Goal: Find specific page/section: Find specific page/section

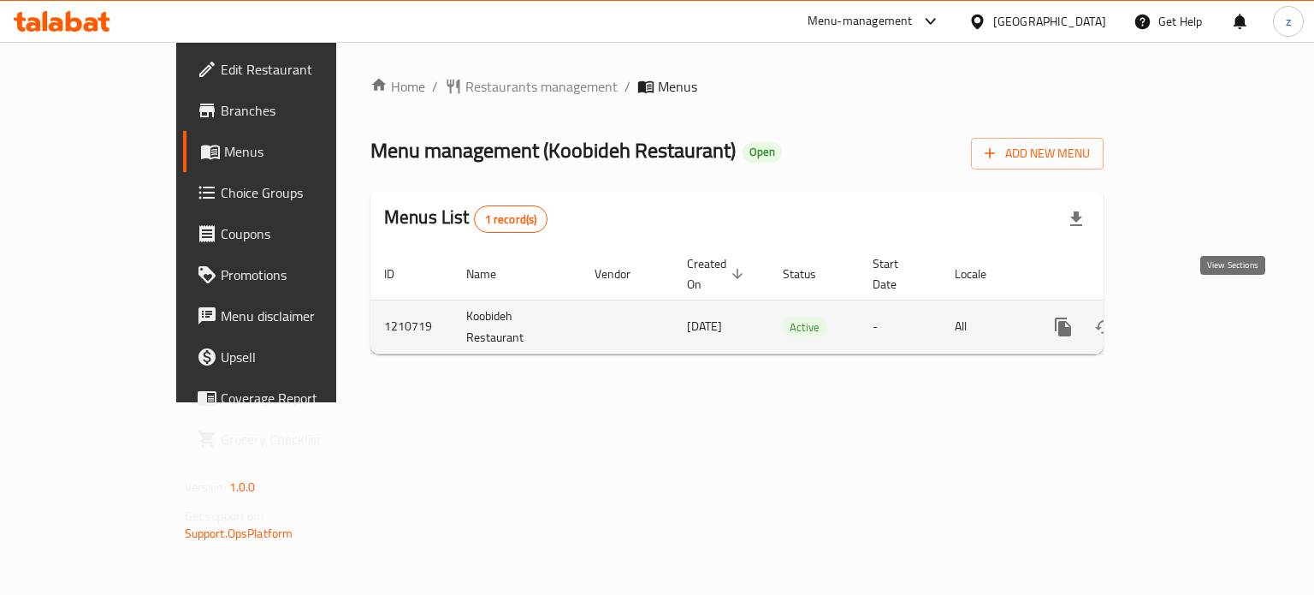
click at [1197, 317] on icon "enhanced table" at bounding box center [1186, 327] width 21 height 21
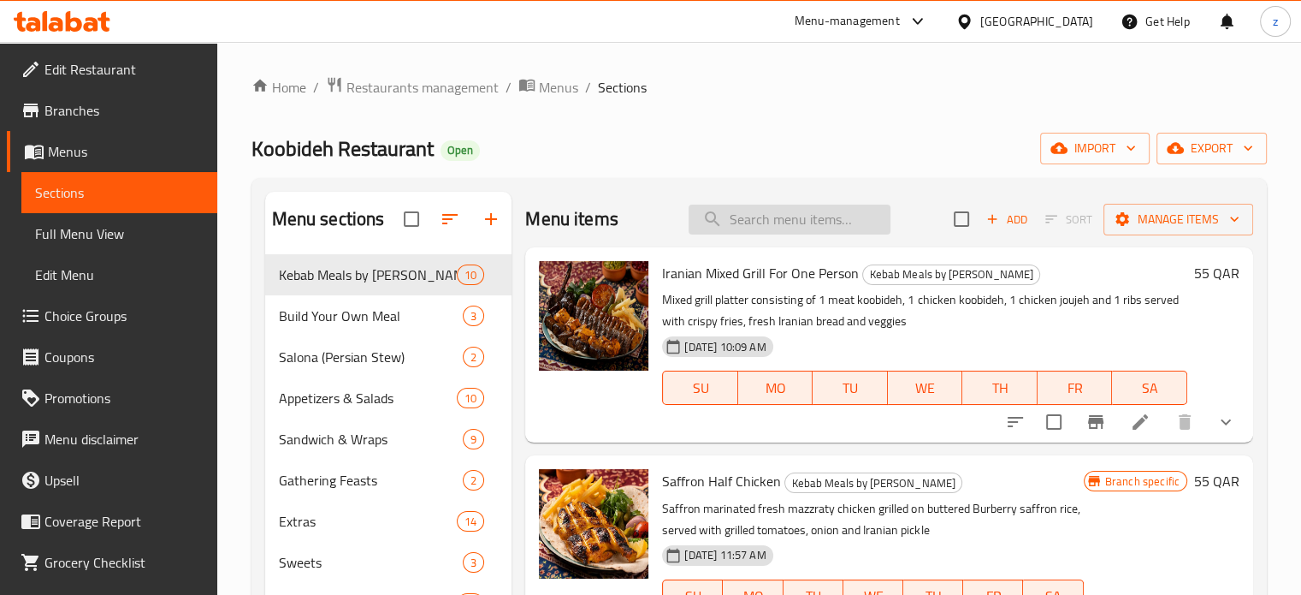
click at [796, 212] on input "search" at bounding box center [790, 219] width 202 height 30
paste input "he this we cant give coufunder only asser time waiting for the confirmation"
type input "he this we cant give coufunder only asser time waiting for the confirmation"
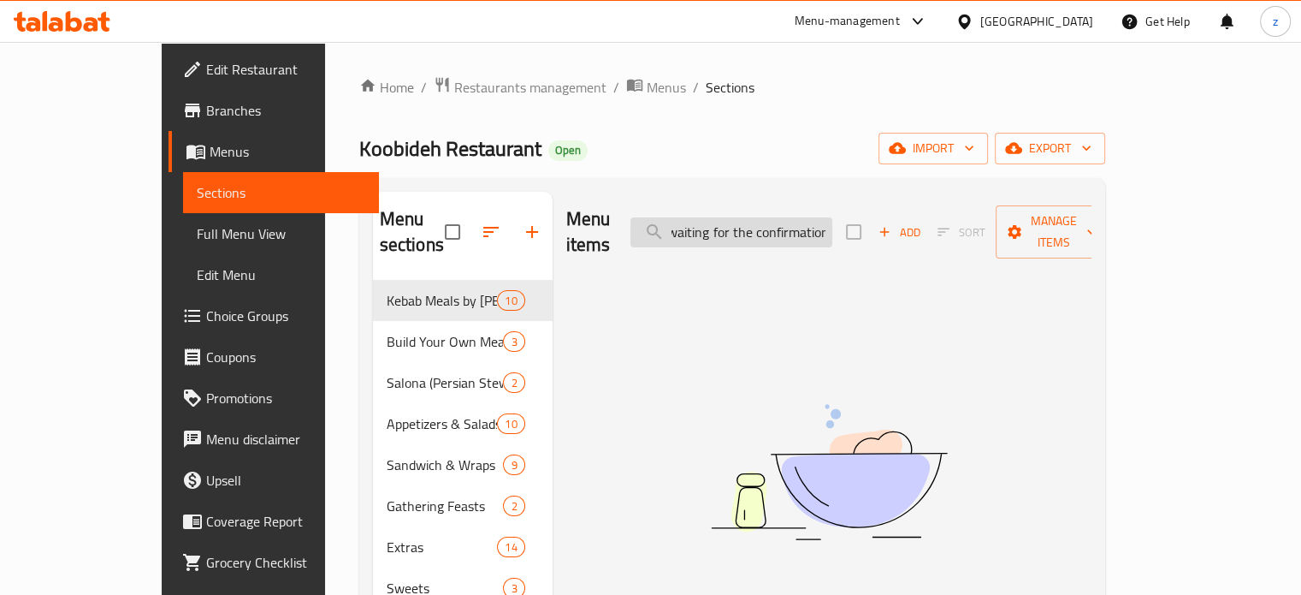
click at [763, 222] on input "he this we cant give coufunder only asser time waiting for the confirmation" at bounding box center [731, 232] width 202 height 30
drag, startPoint x: 880, startPoint y: 216, endPoint x: 660, endPoint y: 211, distance: 219.9
click at [660, 211] on div "Menu items he this we cant give coufunder only asser time waiting for the confi…" at bounding box center [828, 232] width 525 height 81
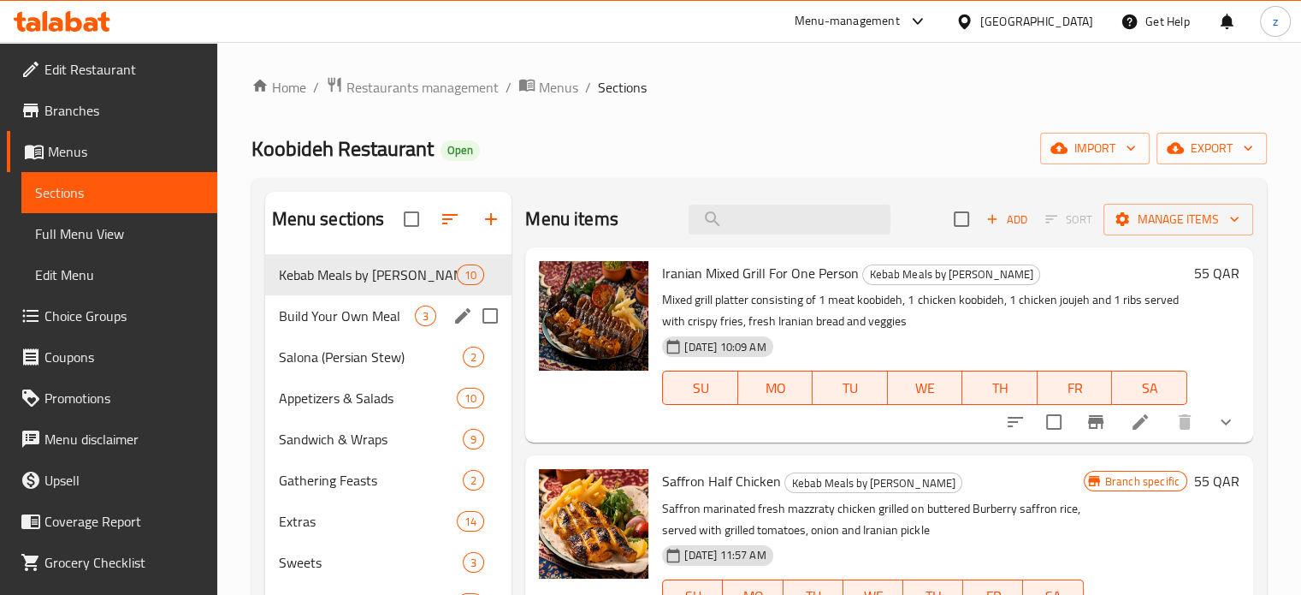
click at [326, 318] on span "Build Your Own Meal" at bounding box center [347, 315] width 137 height 21
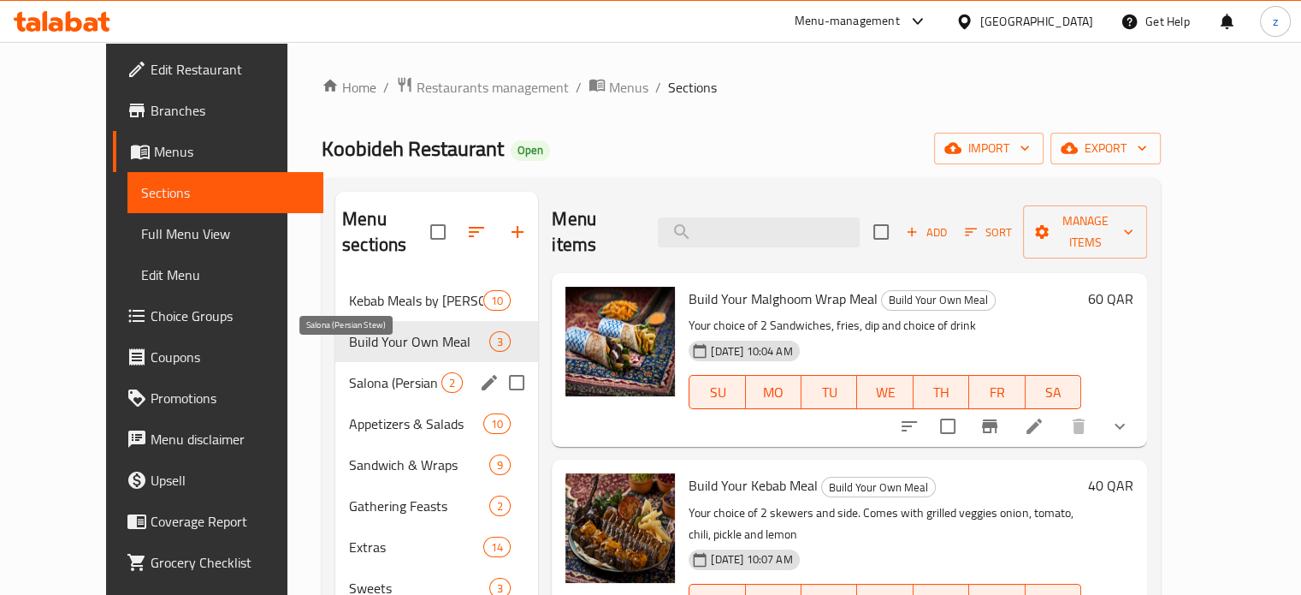
click at [349, 372] on span "Salona (Persian Stew)" at bounding box center [395, 382] width 92 height 21
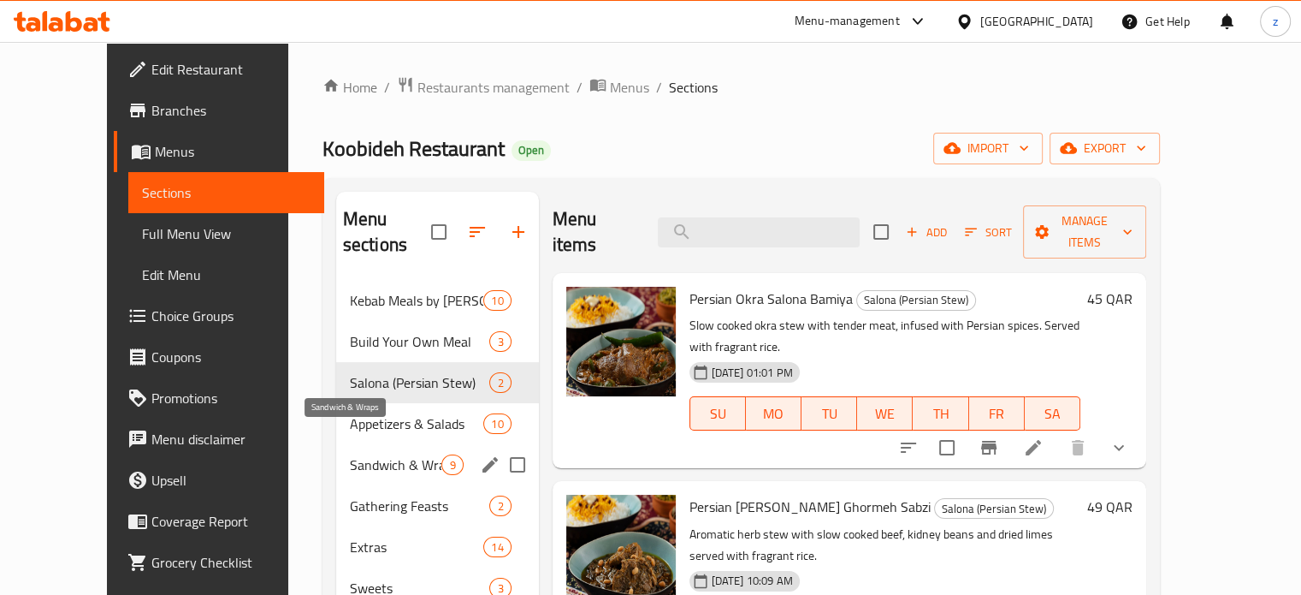
click at [336, 444] on div "Sandwich & Wraps 9" at bounding box center [437, 464] width 203 height 41
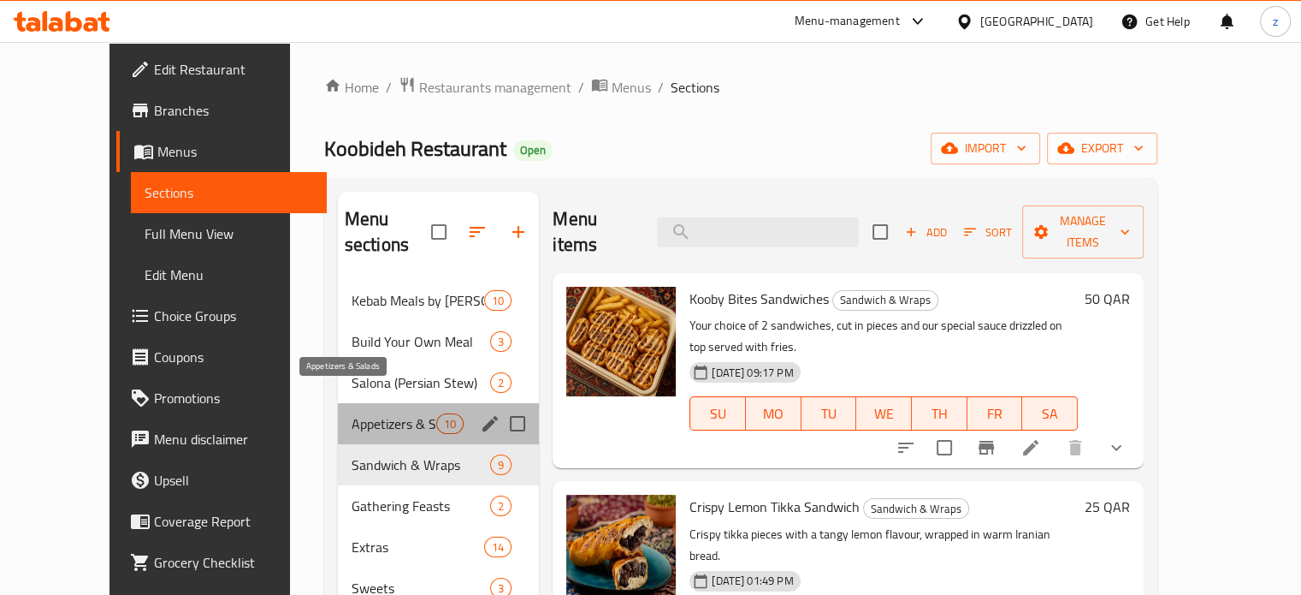
click at [352, 413] on span "Appetizers & Salads" at bounding box center [394, 423] width 85 height 21
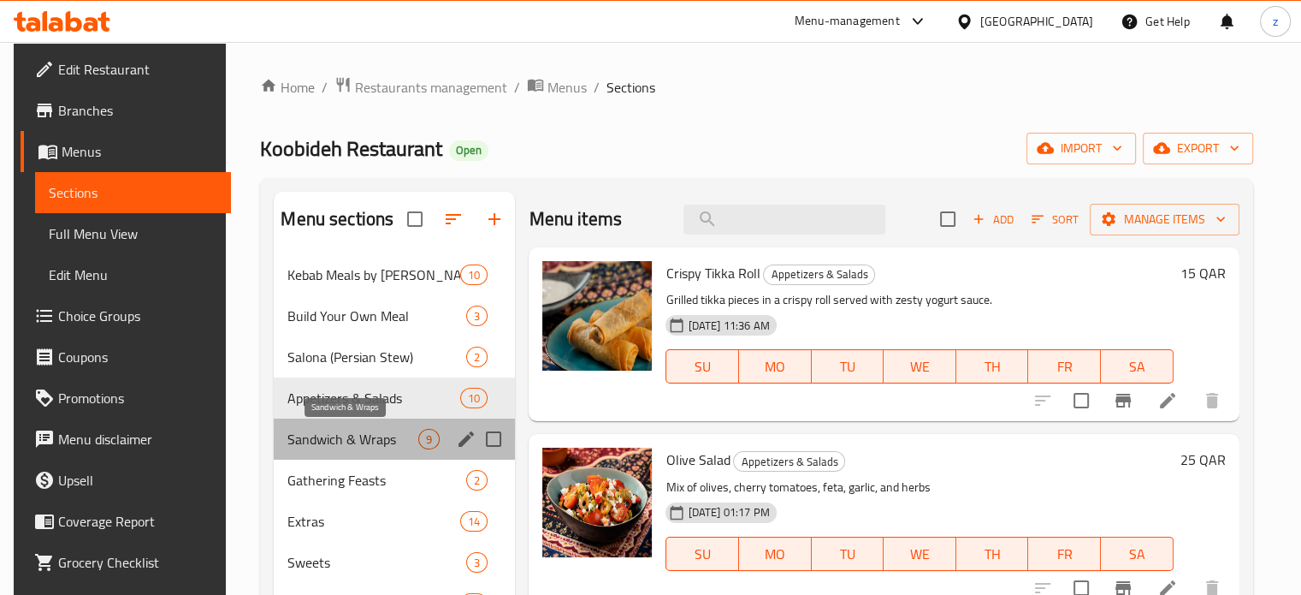
click at [334, 447] on span "Sandwich & Wraps" at bounding box center [352, 439] width 131 height 21
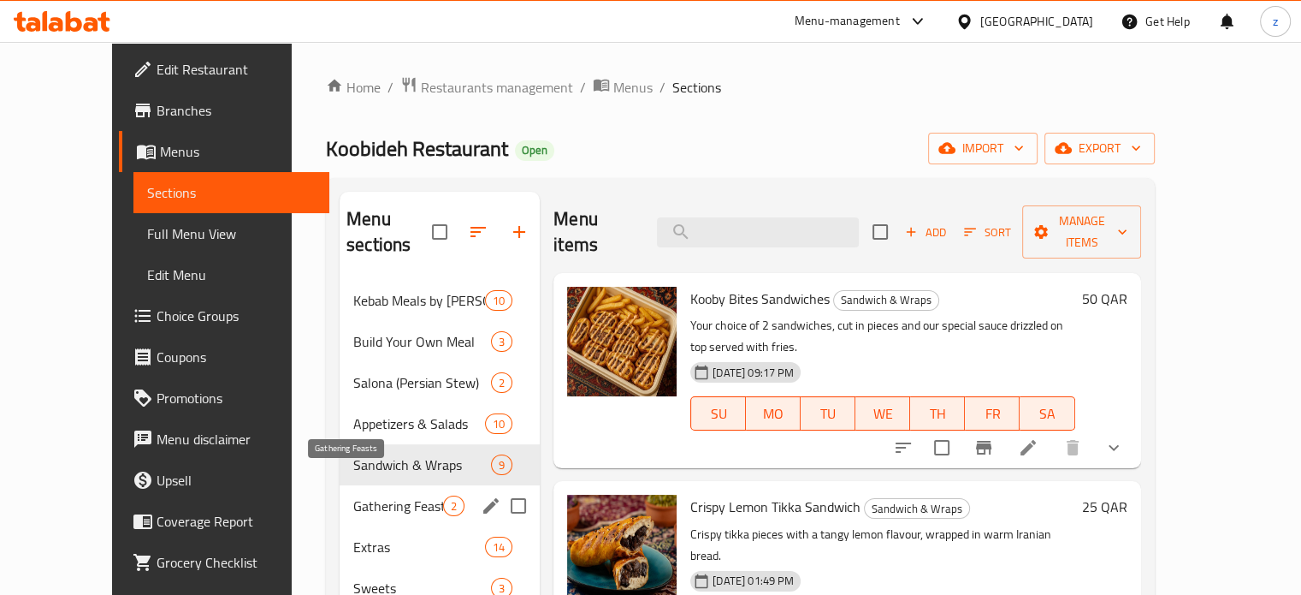
click at [353, 495] on span "Gathering Feasts" at bounding box center [398, 505] width 90 height 21
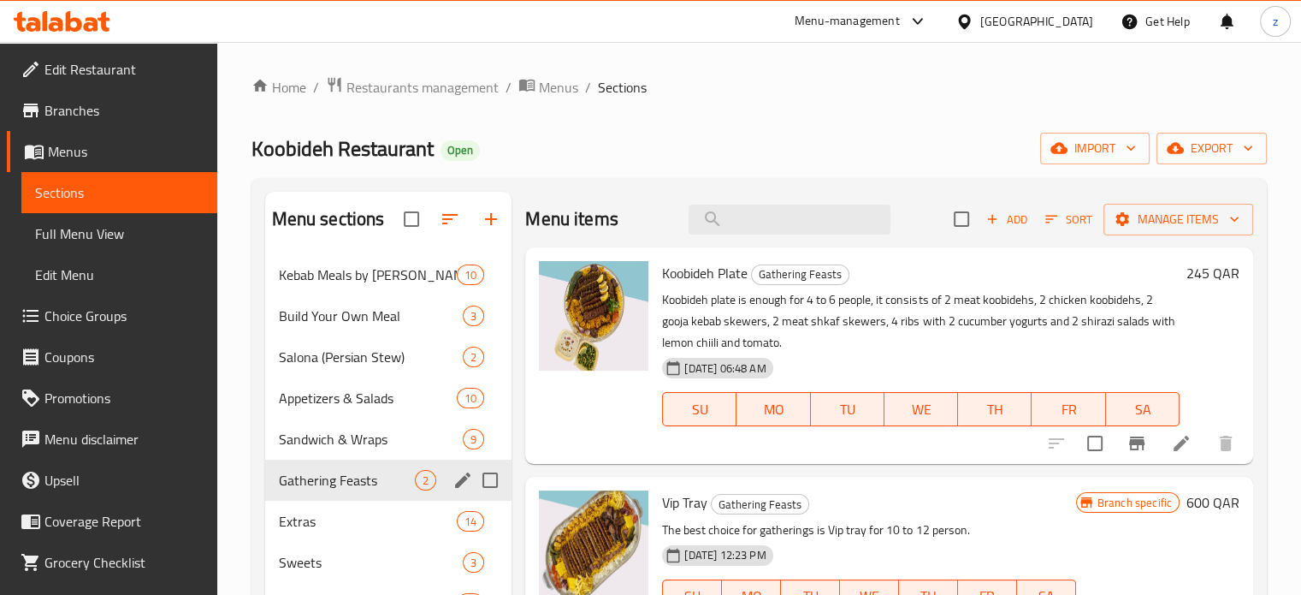
scroll to position [86, 0]
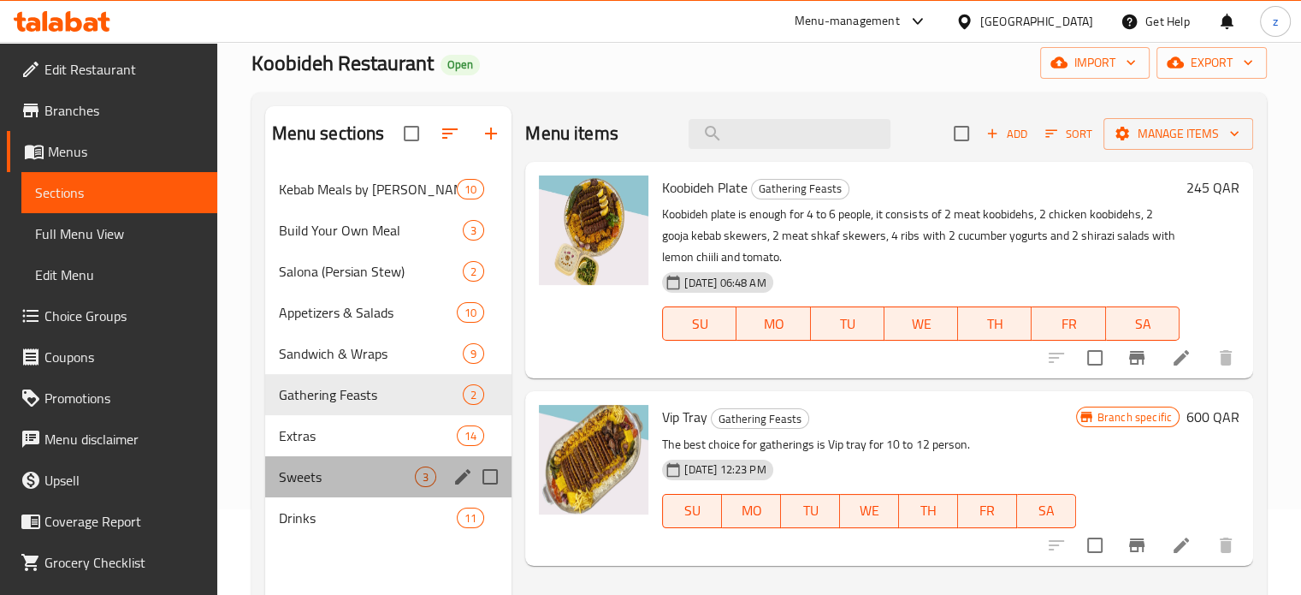
click at [338, 456] on div "Sweets 3" at bounding box center [388, 476] width 247 height 41
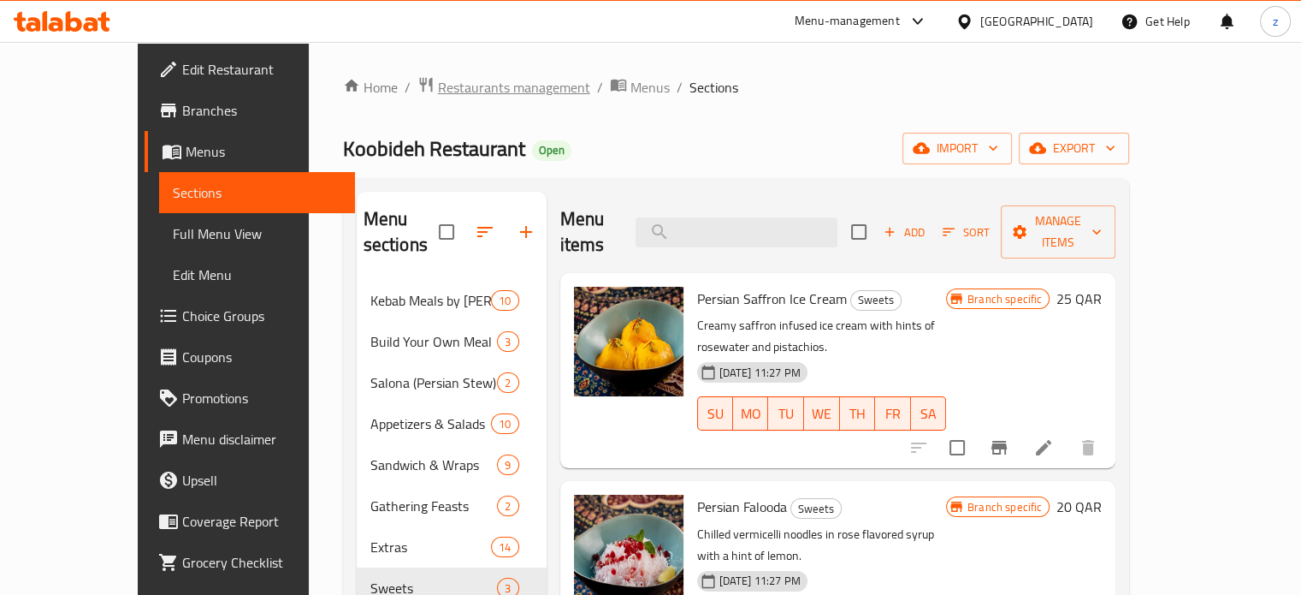
click at [438, 90] on span "Restaurants management" at bounding box center [514, 87] width 152 height 21
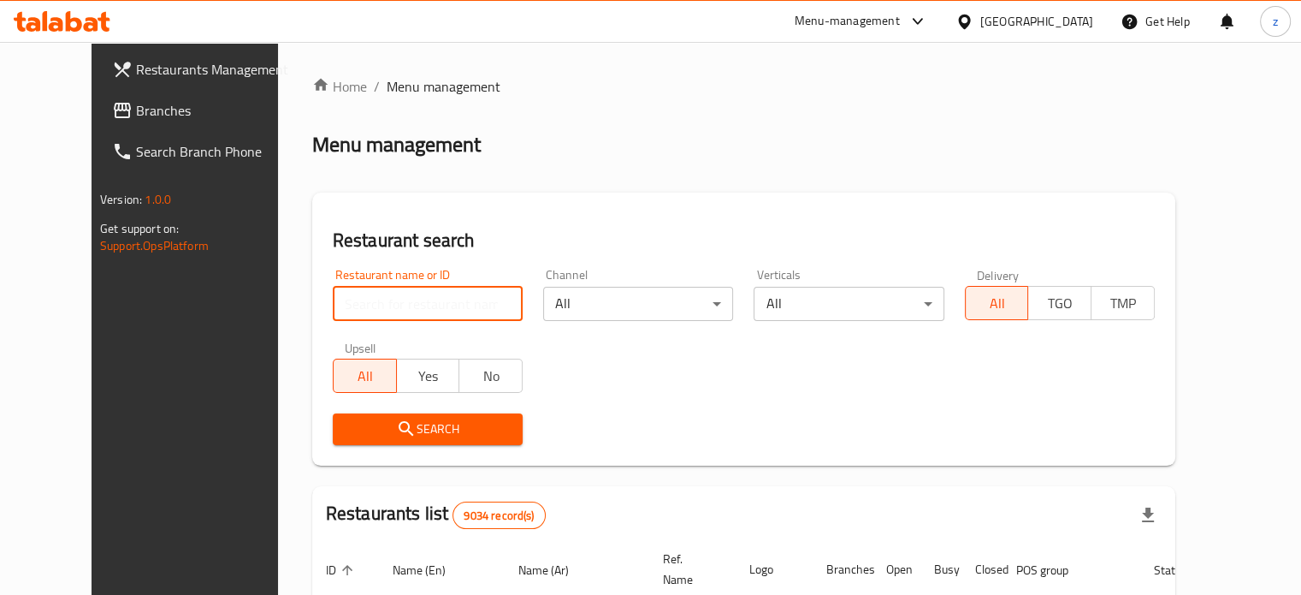
drag, startPoint x: 345, startPoint y: 313, endPoint x: 339, endPoint y: 306, distance: 9.1
click at [344, 311] on input "search" at bounding box center [428, 304] width 190 height 34
type input "Desi House"
click button "Search" at bounding box center [428, 429] width 190 height 32
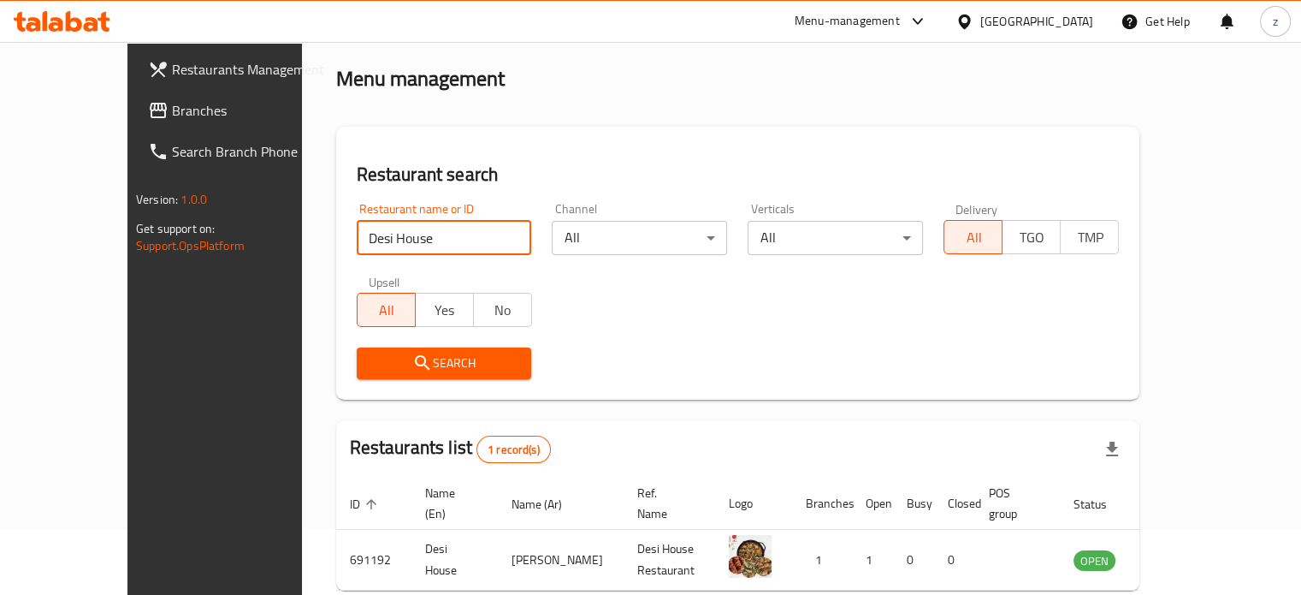
scroll to position [133, 0]
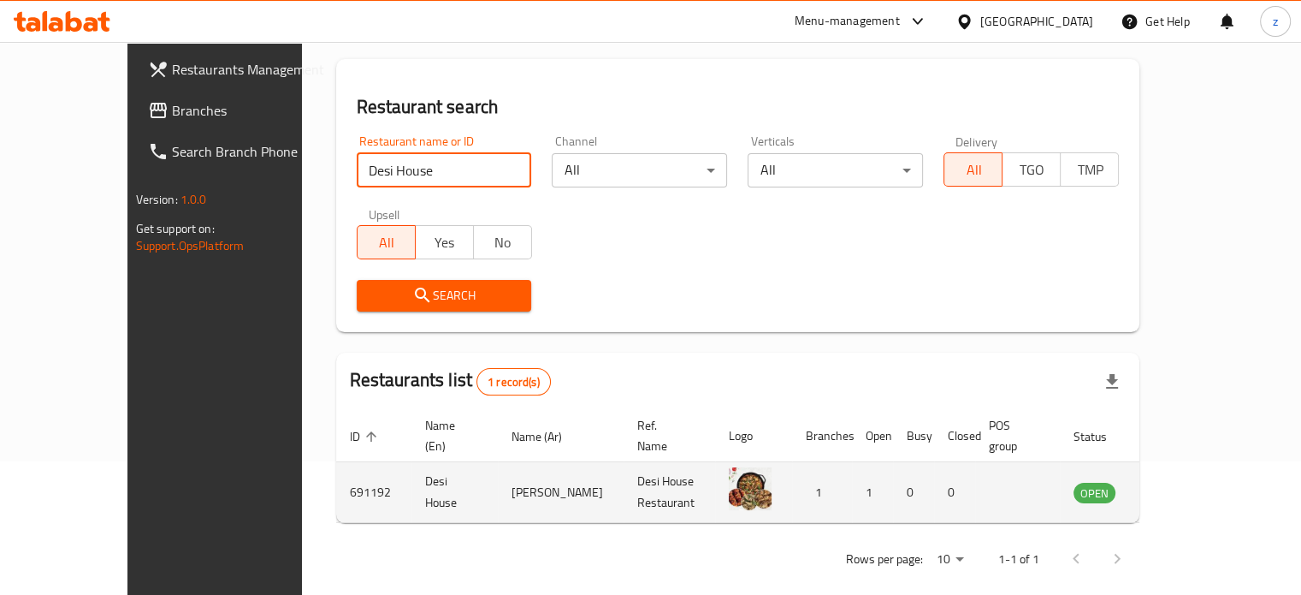
click at [1183, 486] on icon "enhanced table" at bounding box center [1173, 493] width 19 height 15
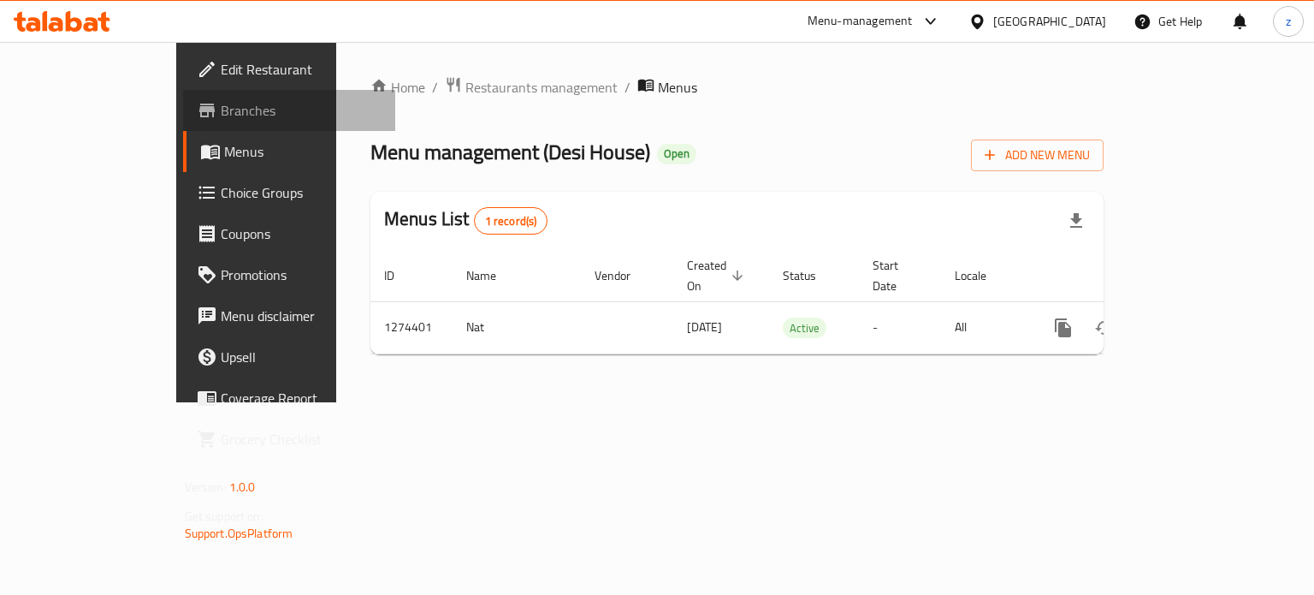
click at [221, 115] on span "Branches" at bounding box center [302, 110] width 162 height 21
